Goal: Communication & Community: Answer question/provide support

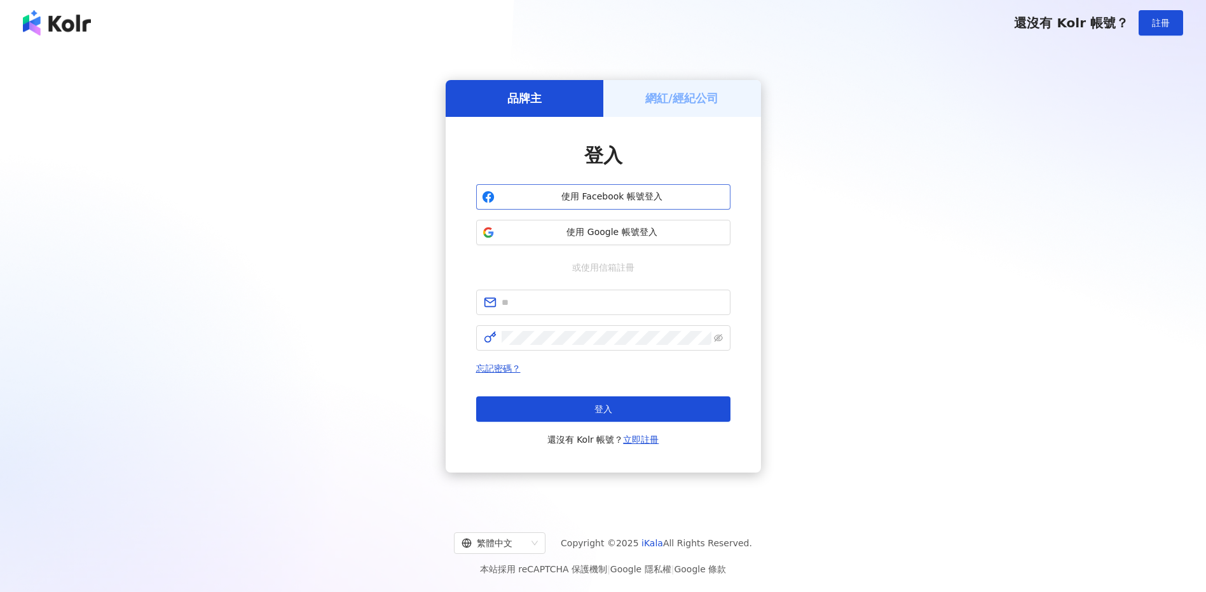
click at [564, 192] on span "使用 Facebook 帳號登入" at bounding box center [611, 197] width 225 height 13
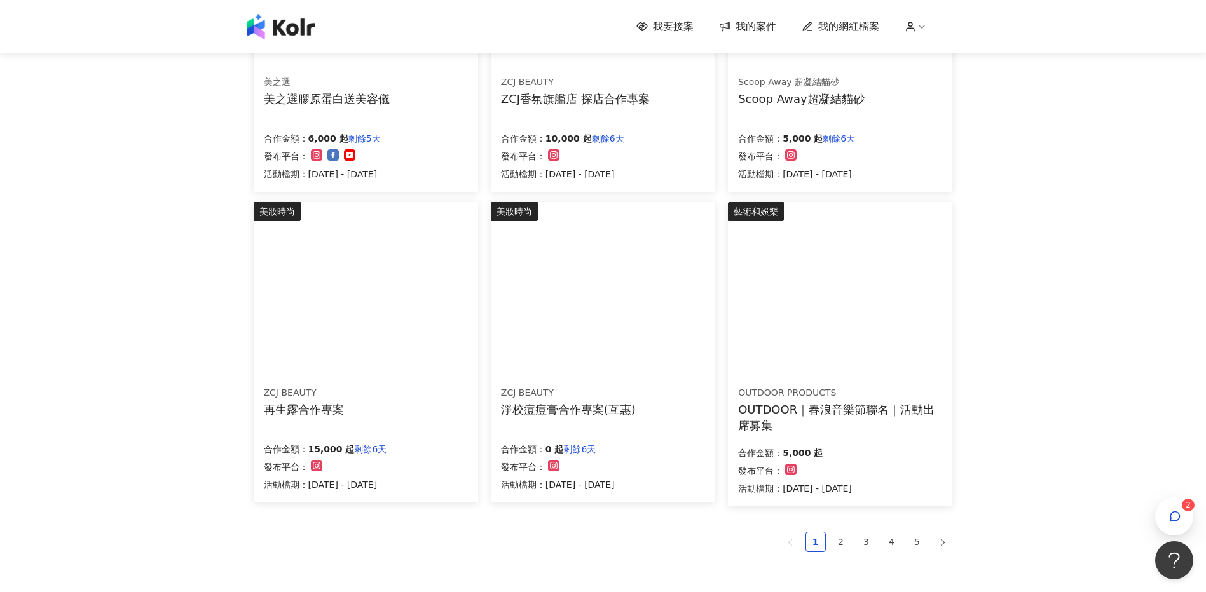
scroll to position [635, 0]
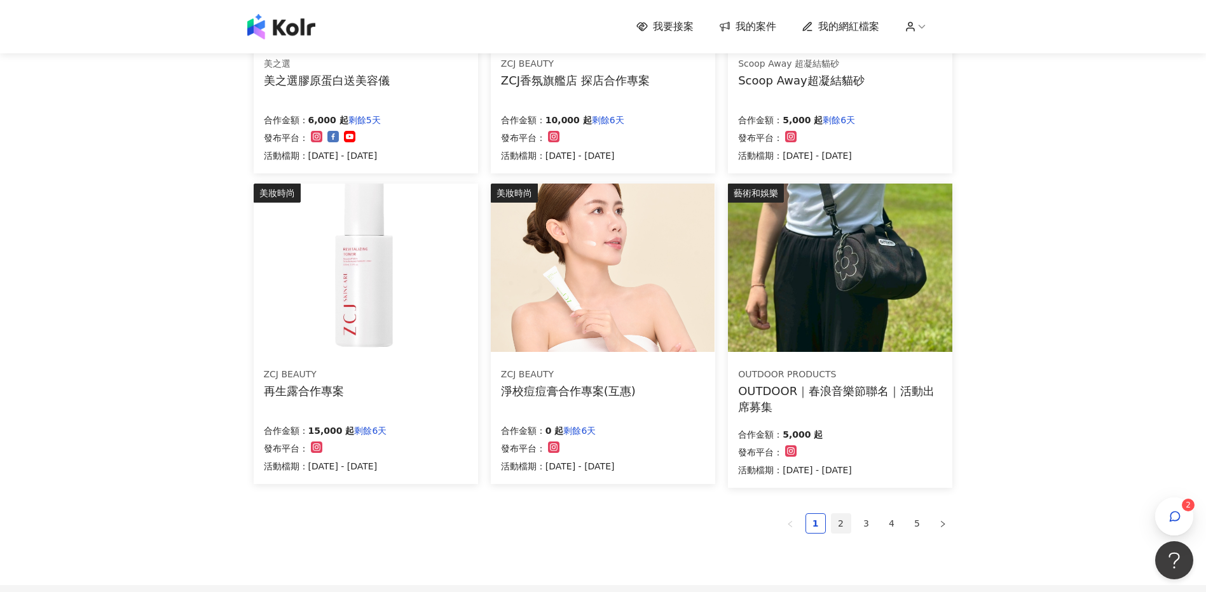
click at [831, 522] on link "2" at bounding box center [840, 523] width 19 height 19
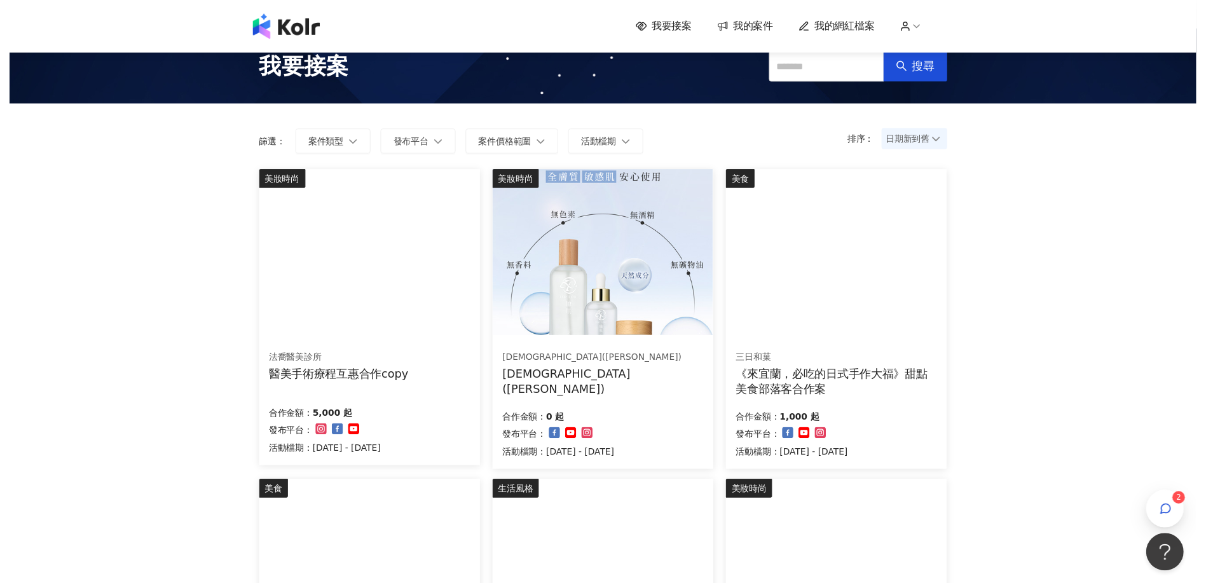
scroll to position [0, 0]
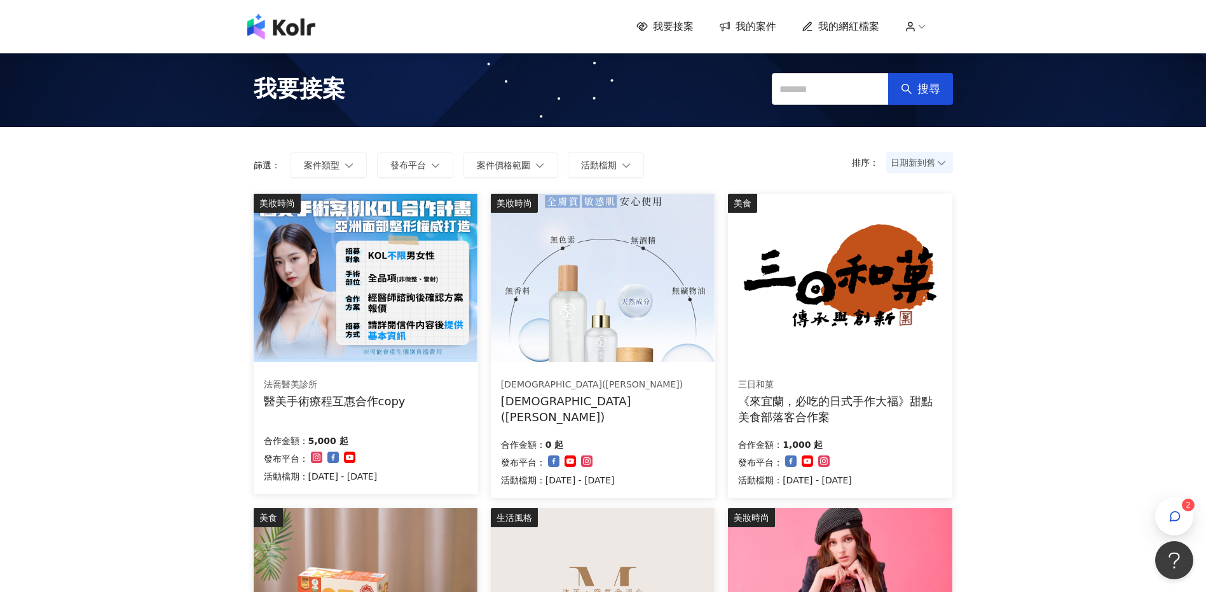
click at [913, 28] on icon at bounding box center [910, 29] width 8 height 3
click at [840, 26] on span "我的網紅檔案" at bounding box center [848, 27] width 61 height 14
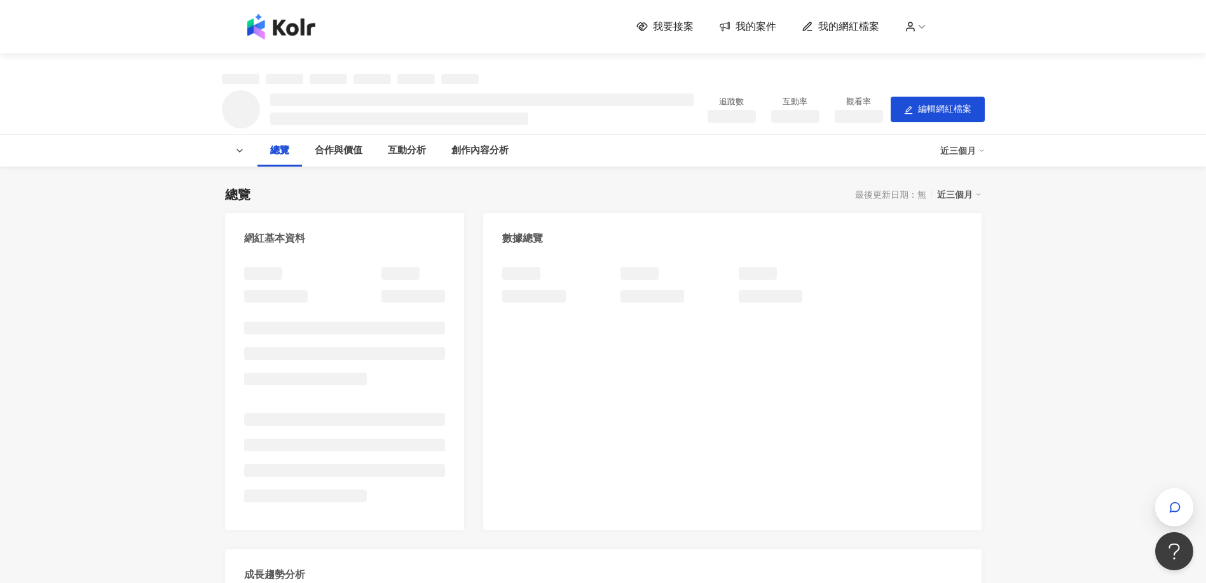
click at [745, 25] on span "我的案件" at bounding box center [755, 27] width 41 height 14
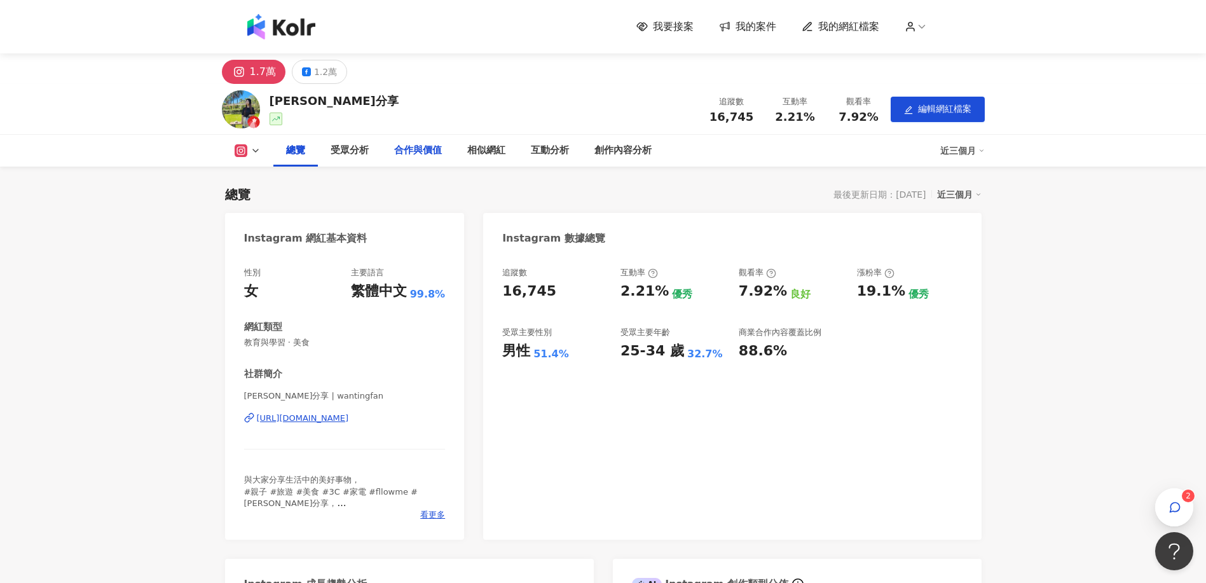
click at [419, 153] on div "合作與價值" at bounding box center [418, 150] width 48 height 15
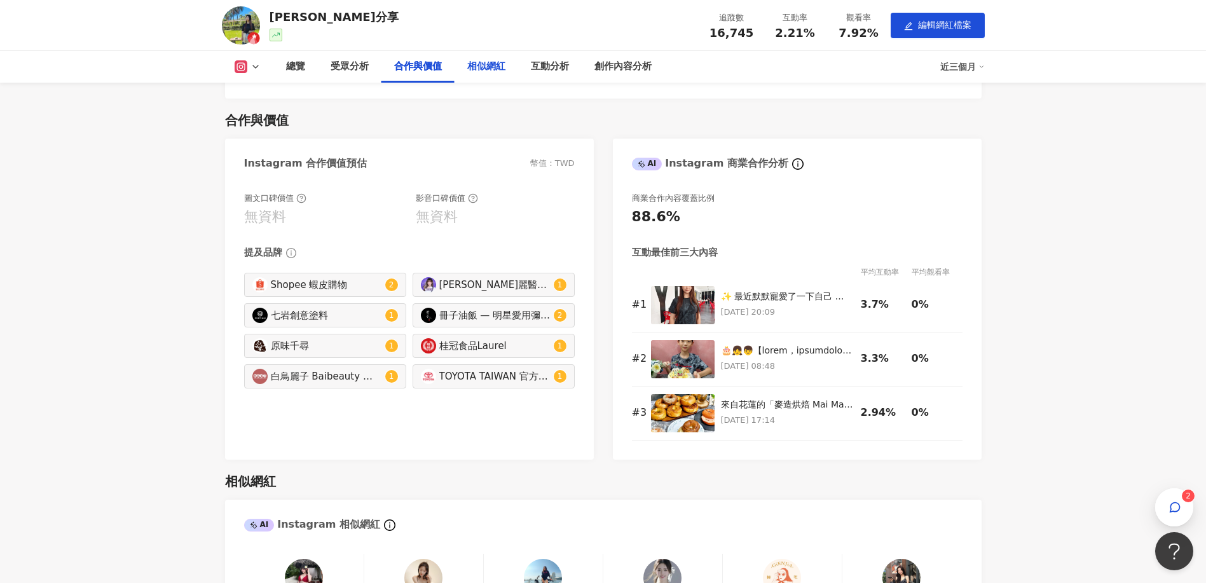
click at [475, 64] on div "相似網紅" at bounding box center [486, 66] width 38 height 15
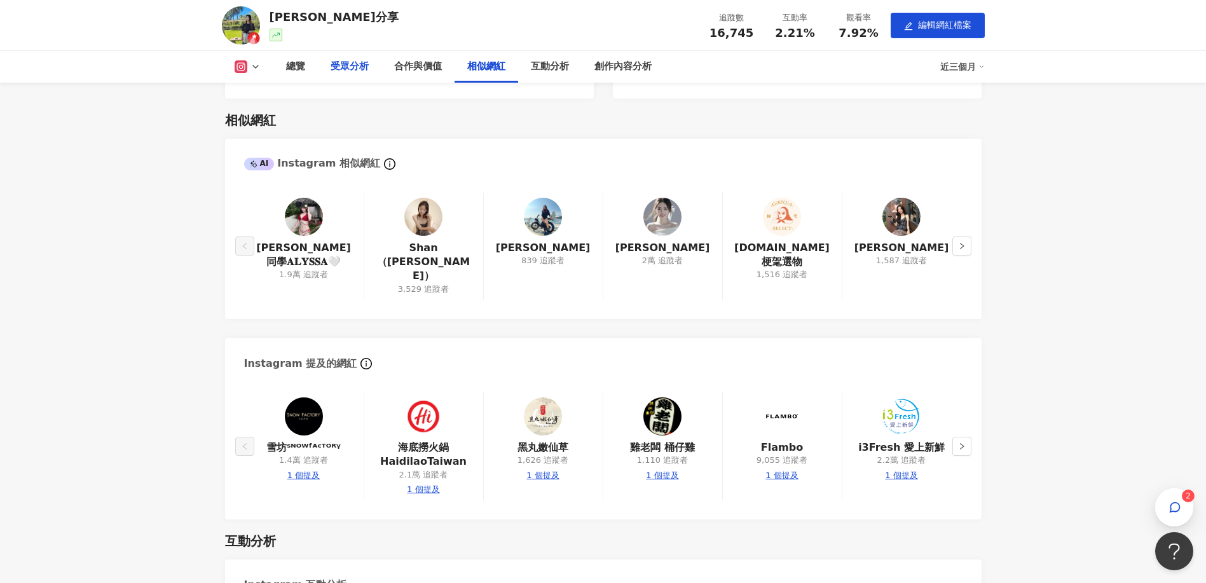
click at [344, 67] on div "受眾分析" at bounding box center [349, 66] width 38 height 15
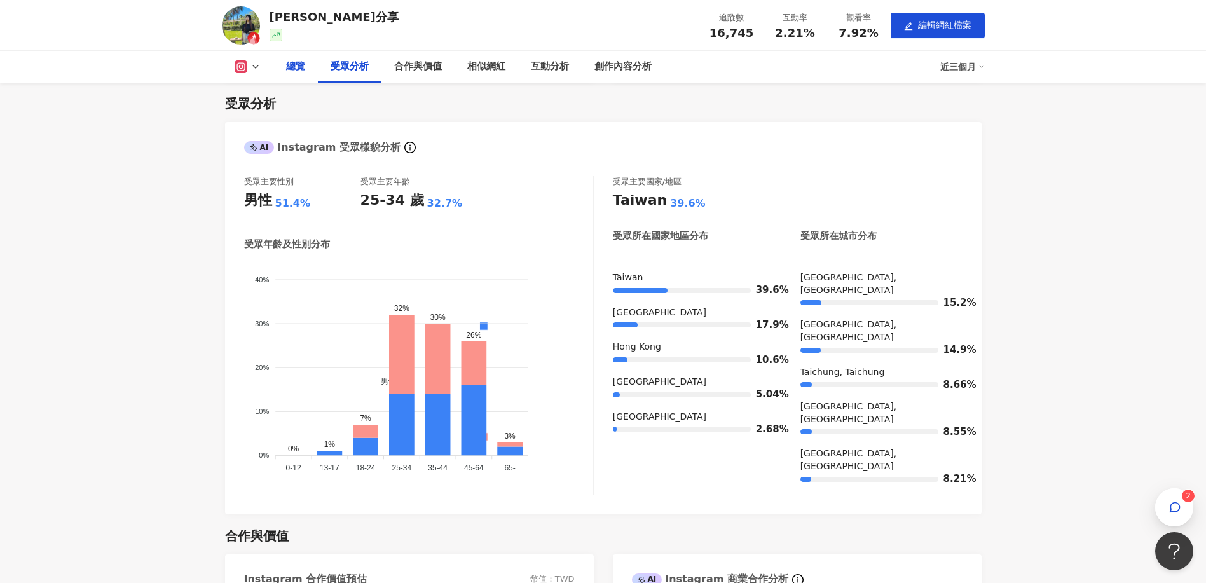
click at [283, 67] on div "總覽" at bounding box center [295, 67] width 44 height 32
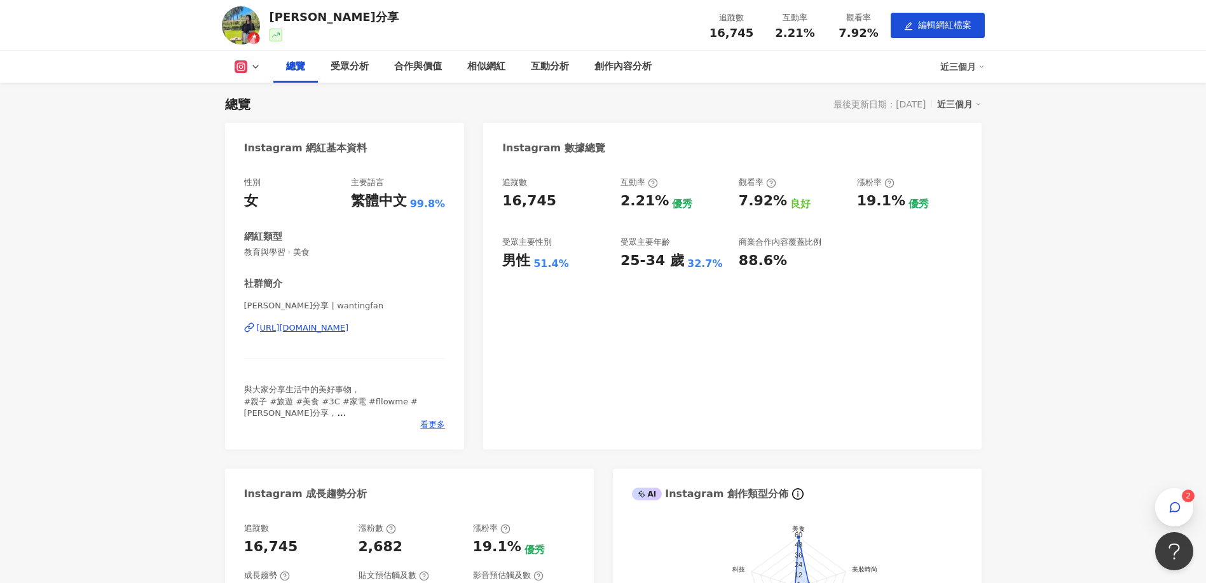
click at [253, 66] on polyline at bounding box center [255, 66] width 5 height 3
click at [297, 19] on div "[PERSON_NAME]分享" at bounding box center [333, 17] width 129 height 16
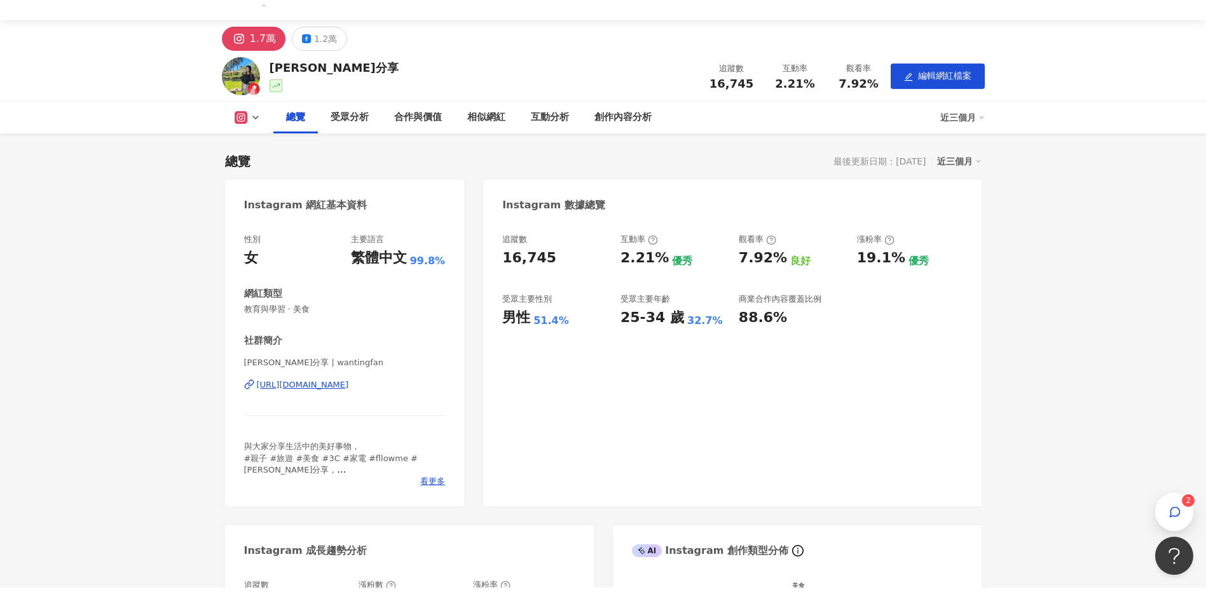
scroll to position [0, 0]
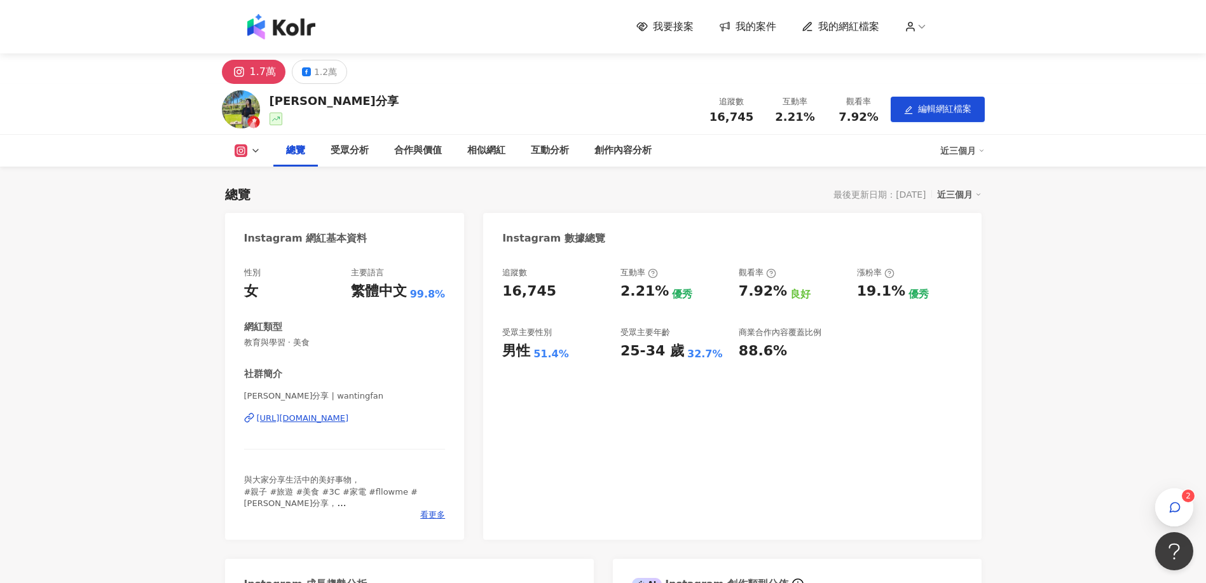
click at [768, 27] on span "我的案件" at bounding box center [755, 27] width 41 height 14
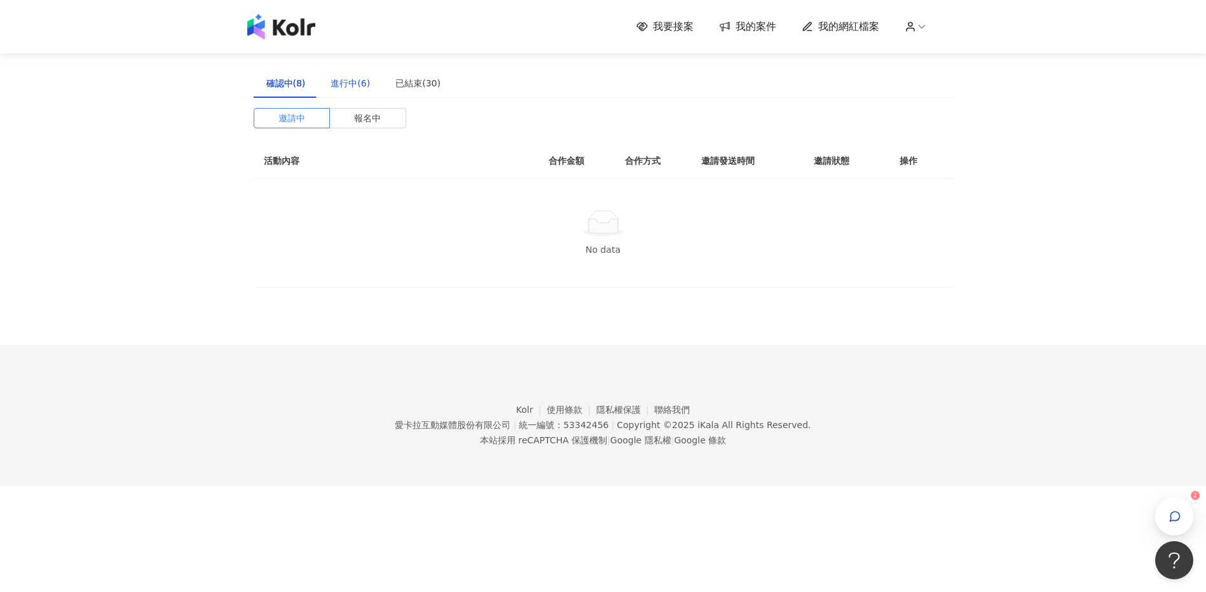
click at [357, 85] on div "進行中(6)" at bounding box center [349, 83] width 39 height 14
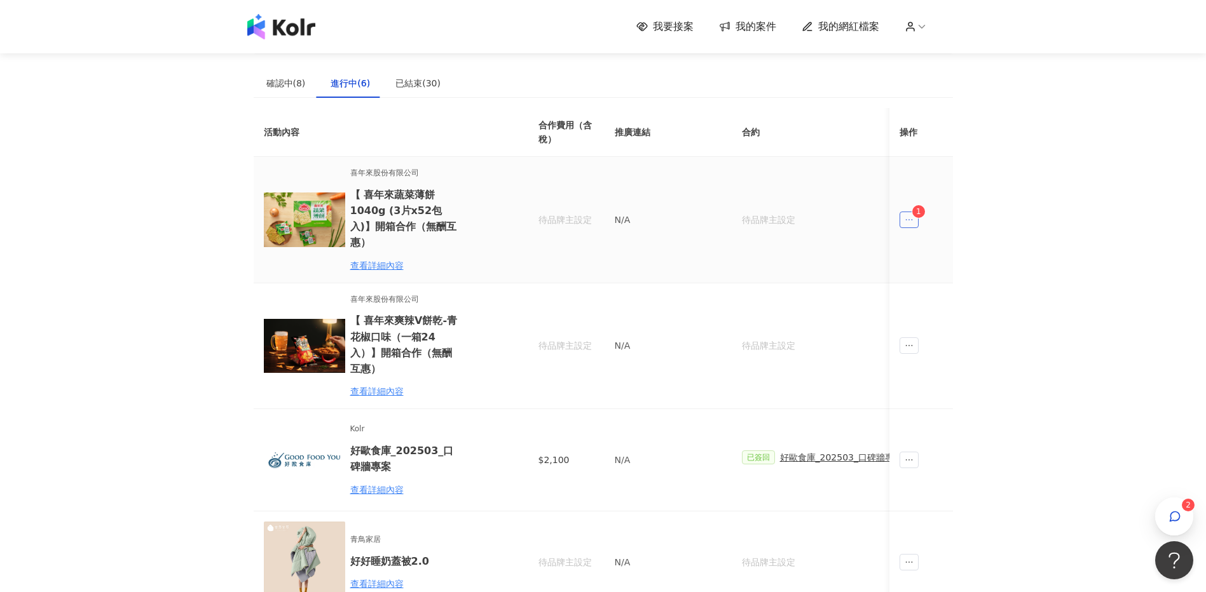
click at [914, 212] on span "ellipsis" at bounding box center [908, 220] width 19 height 17
click at [944, 277] on li "傳訊 1" at bounding box center [934, 268] width 64 height 25
click at [910, 215] on icon "ellipsis" at bounding box center [908, 219] width 9 height 9
click at [927, 273] on div "傳訊 1" at bounding box center [933, 269] width 48 height 14
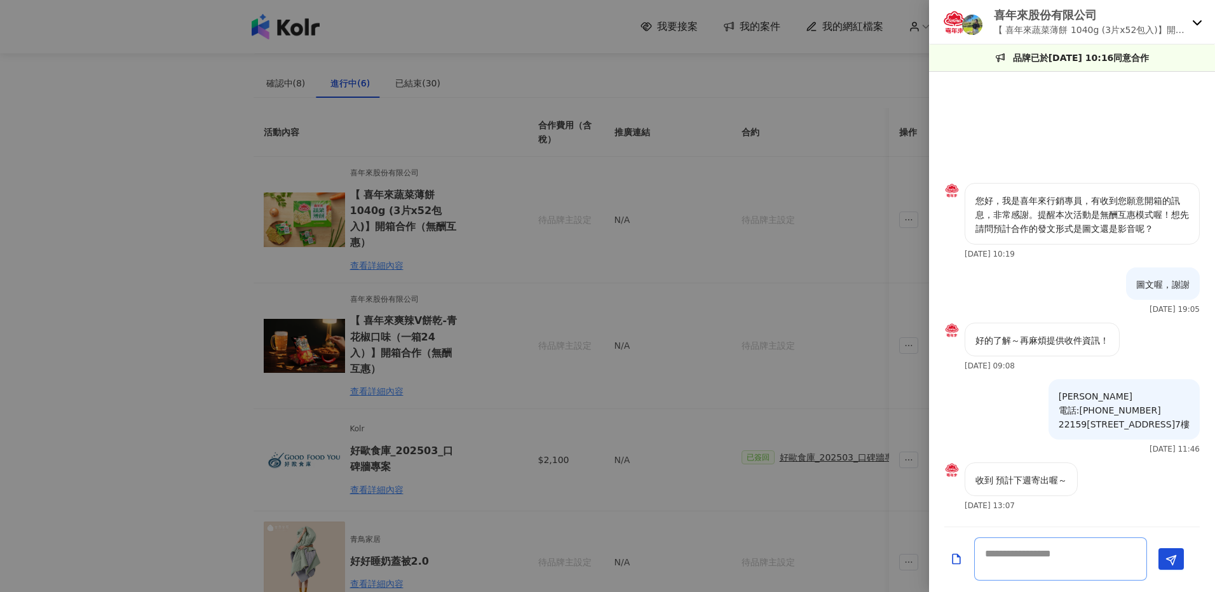
click at [1034, 563] on textarea at bounding box center [1060, 559] width 173 height 43
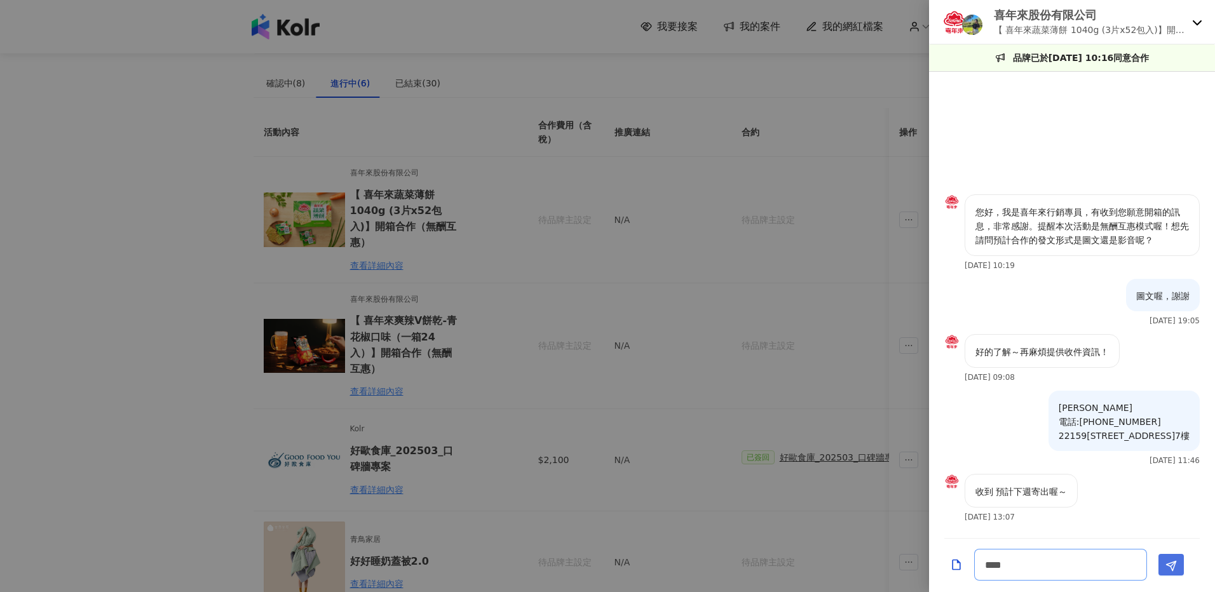
type textarea "****"
click at [1169, 567] on icon "Send" at bounding box center [1170, 565] width 11 height 11
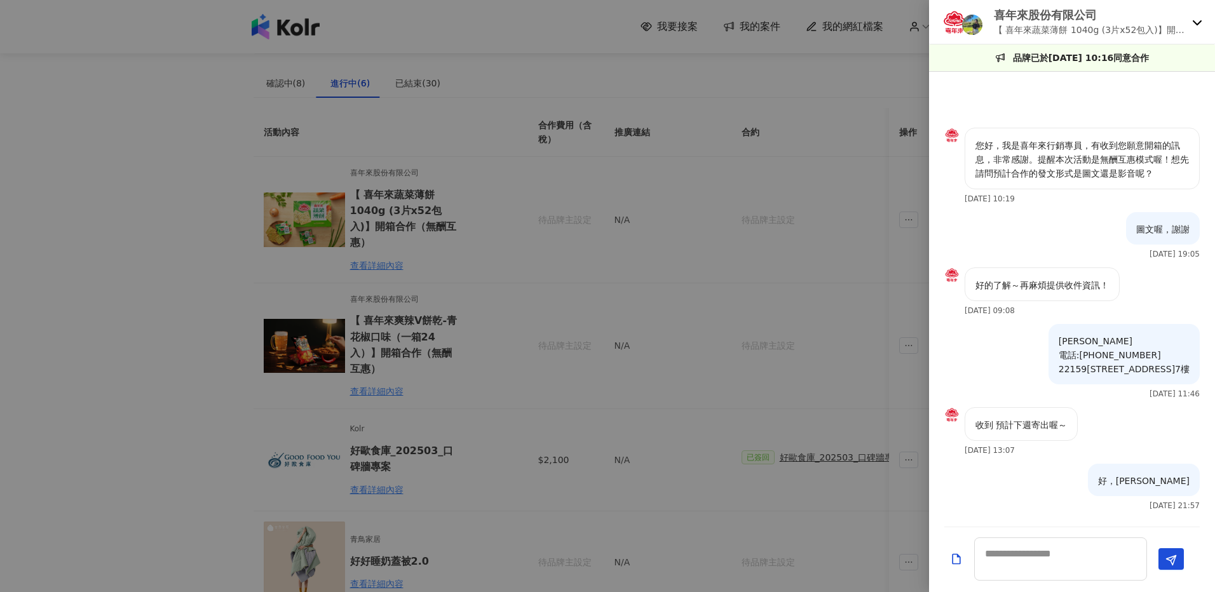
click at [545, 361] on div at bounding box center [607, 296] width 1215 height 592
